Goal: Connect with others: Connect with others

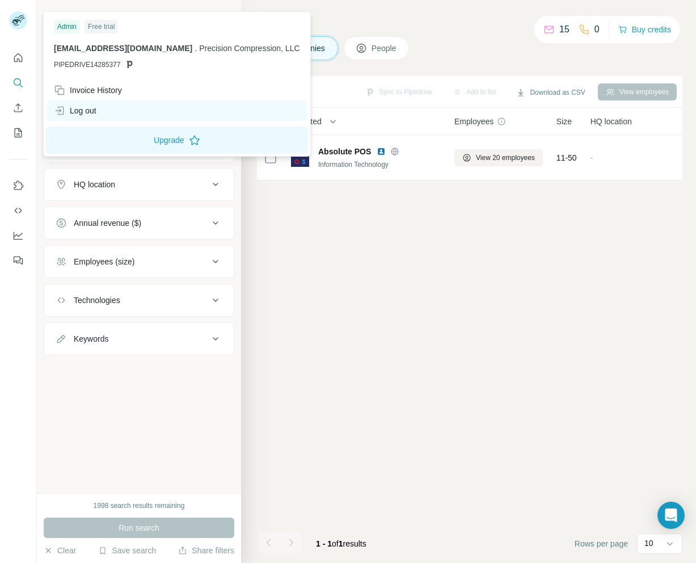
click at [104, 107] on div "Log out" at bounding box center [177, 110] width 260 height 20
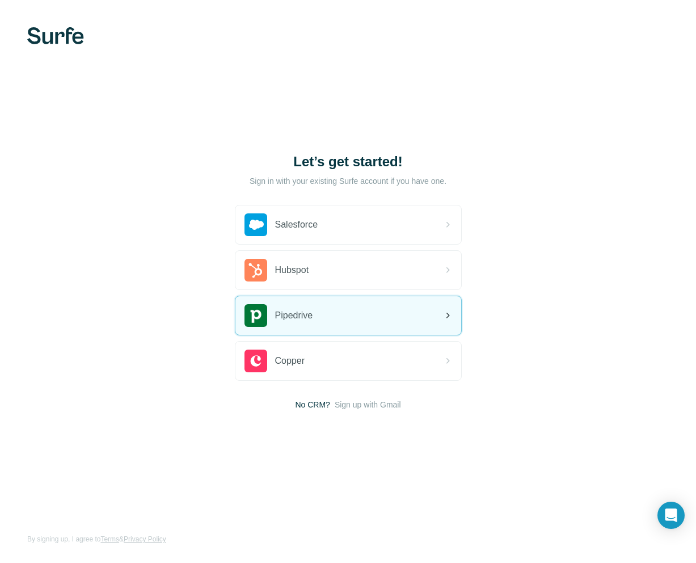
click at [321, 309] on div "Pipedrive" at bounding box center [348, 315] width 226 height 39
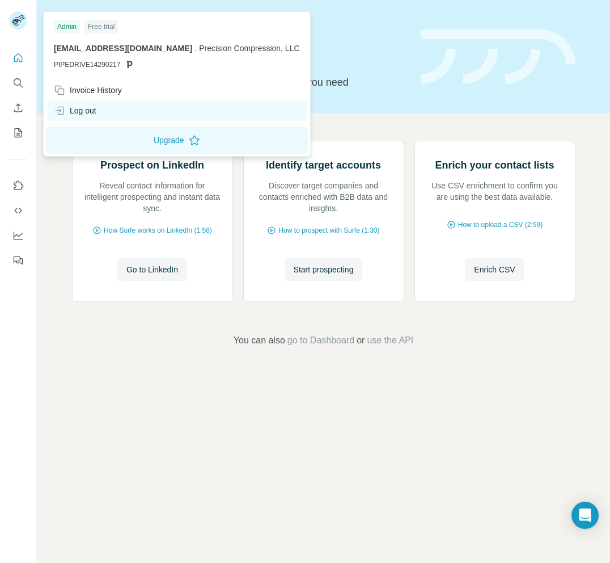
click at [101, 114] on div "Log out" at bounding box center [177, 110] width 260 height 20
click at [100, 113] on div "Log out" at bounding box center [177, 110] width 260 height 20
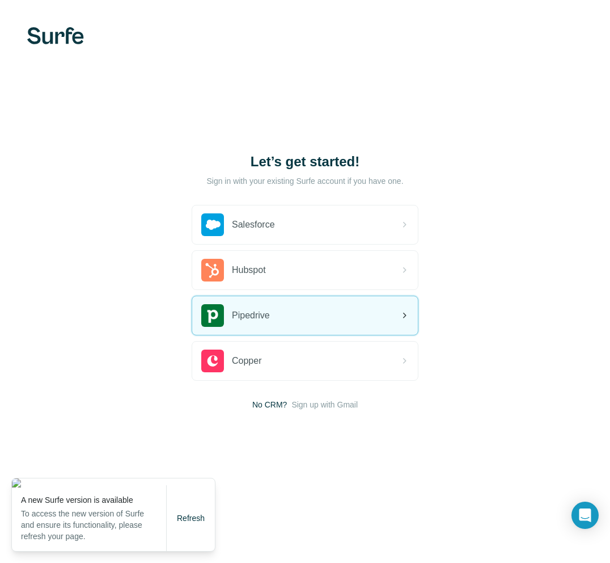
click at [282, 326] on div "Pipedrive" at bounding box center [305, 315] width 226 height 39
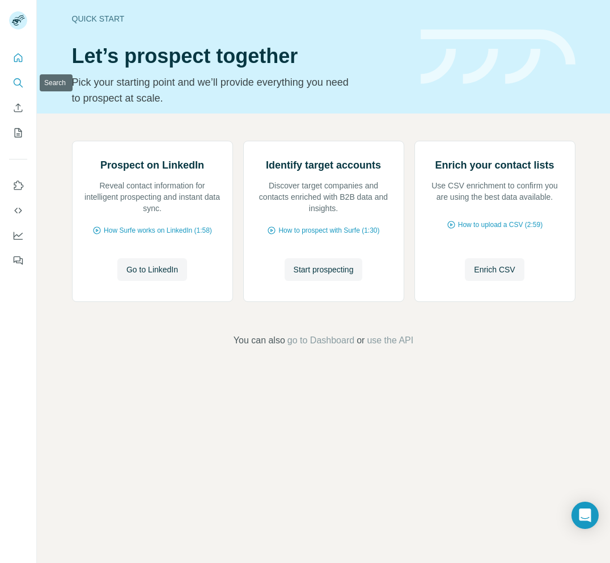
click at [20, 83] on icon "Search" at bounding box center [17, 82] width 11 height 11
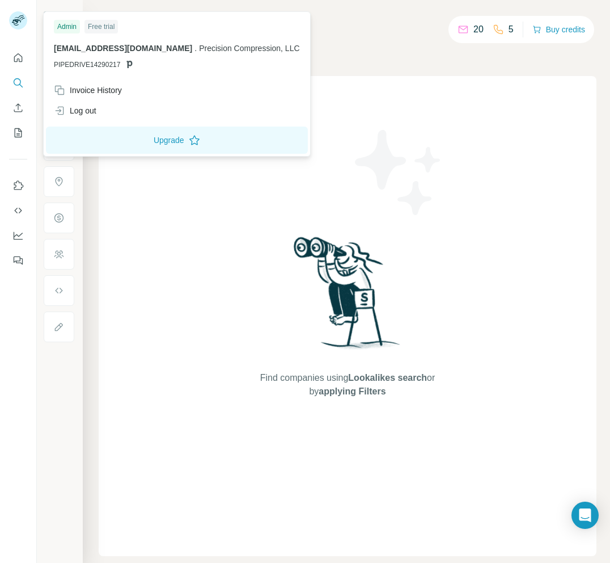
click at [19, 24] on icon at bounding box center [16, 22] width 9 height 6
click at [153, 107] on div "Log out" at bounding box center [177, 110] width 260 height 20
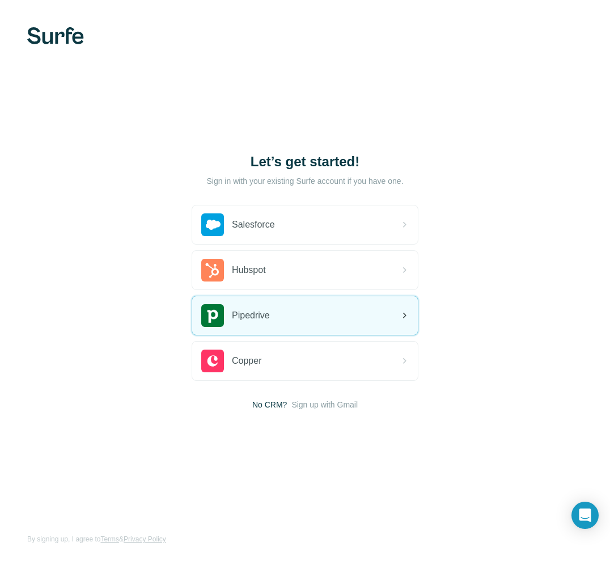
click at [269, 319] on span "Pipedrive" at bounding box center [251, 316] width 38 height 14
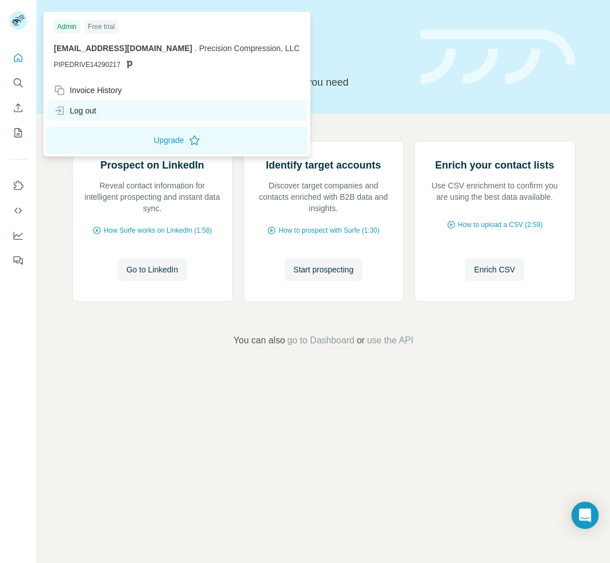
click at [124, 112] on div "Log out" at bounding box center [177, 110] width 260 height 20
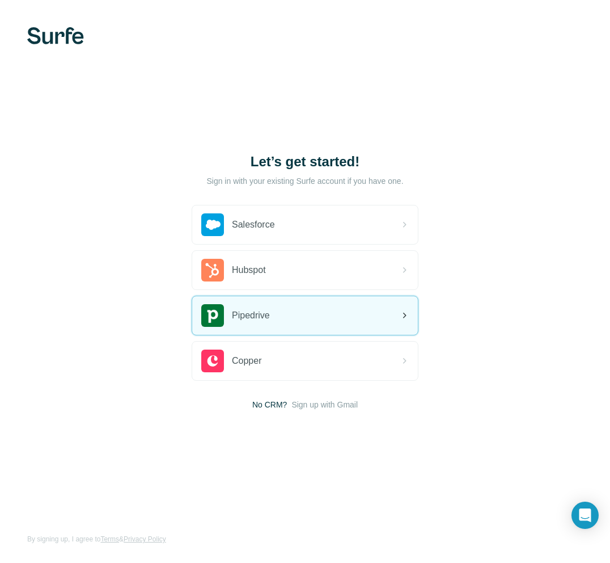
click at [267, 309] on span "Pipedrive" at bounding box center [251, 316] width 38 height 14
